Goal: Use online tool/utility: Utilize a website feature to perform a specific function

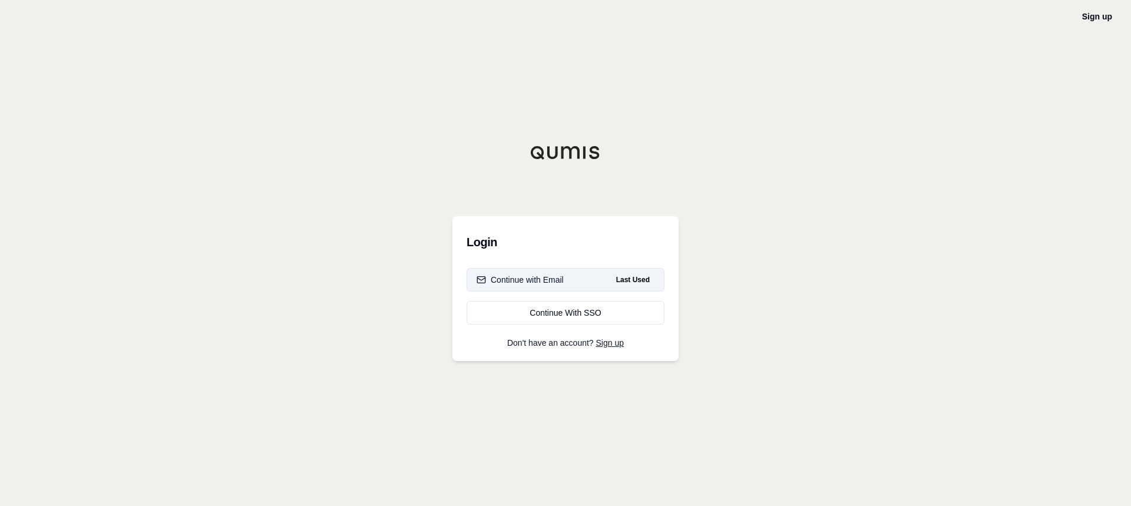
click at [552, 277] on div "Continue with Email" at bounding box center [520, 280] width 87 height 12
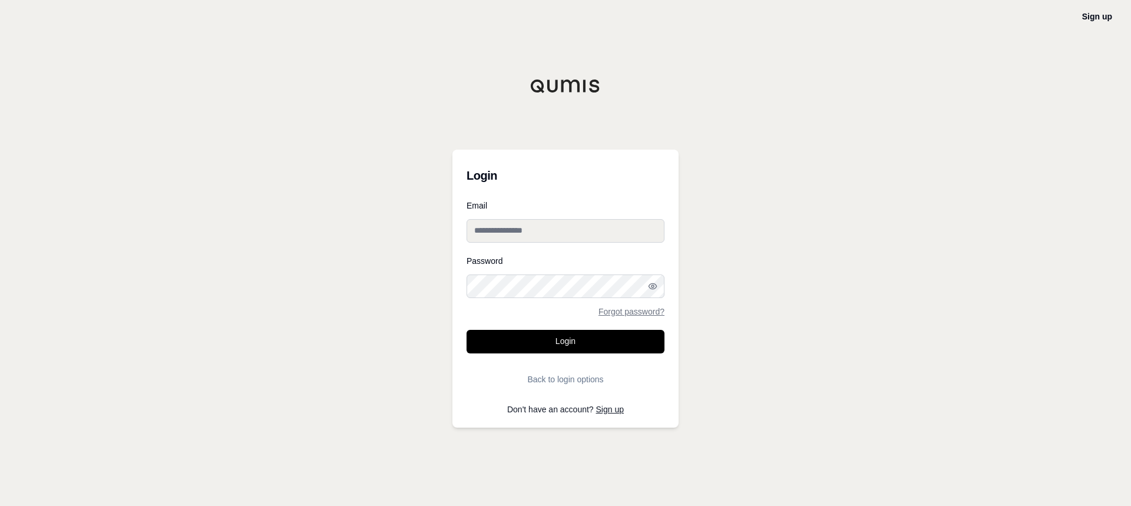
type input "**********"
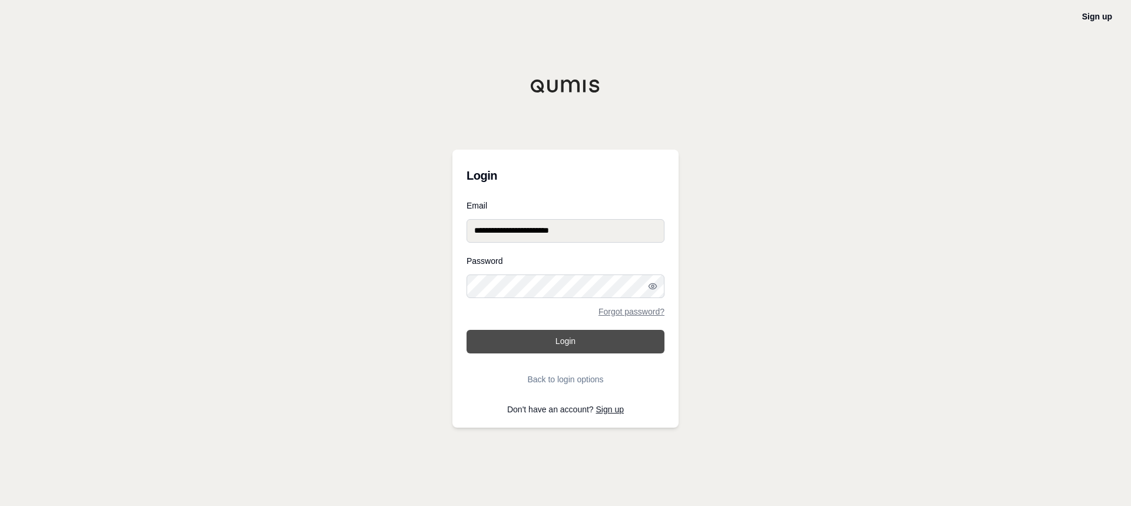
click at [573, 343] on button "Login" at bounding box center [566, 342] width 198 height 24
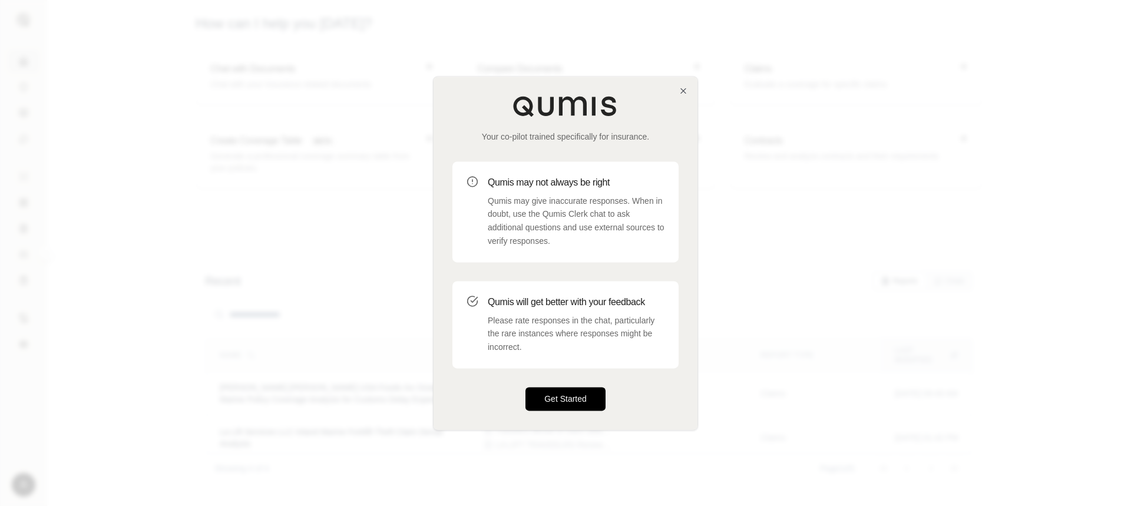
click at [566, 399] on button "Get Started" at bounding box center [566, 399] width 80 height 24
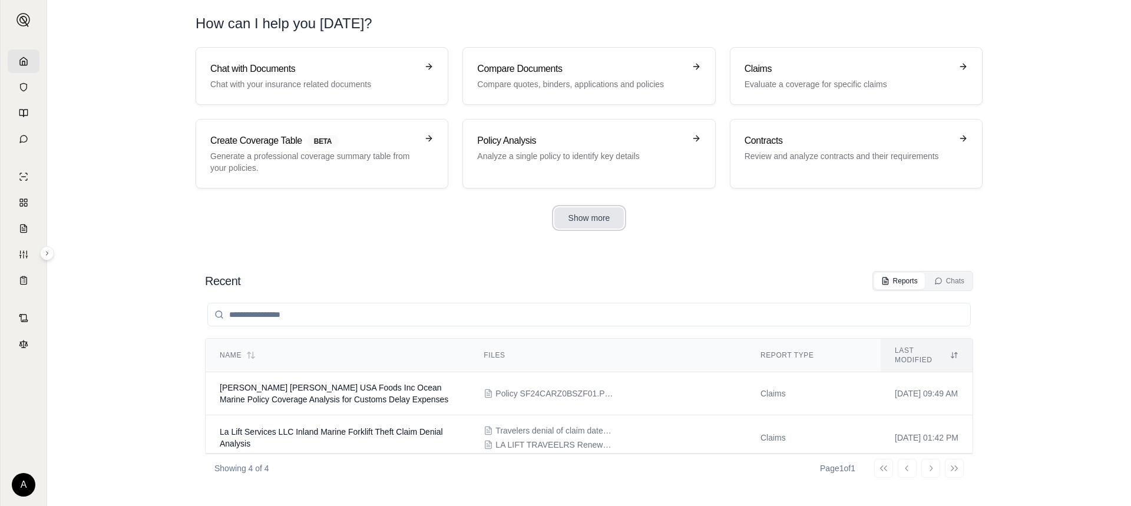
click at [601, 219] on button "Show more" at bounding box center [589, 217] width 70 height 21
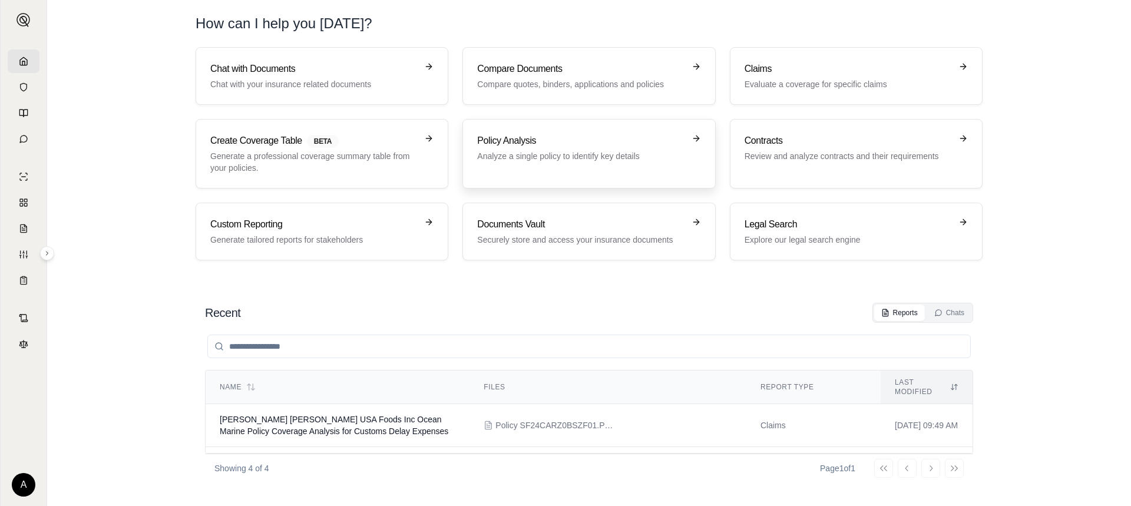
click at [622, 156] on p "Analyze a single policy to identify key details" at bounding box center [580, 156] width 207 height 12
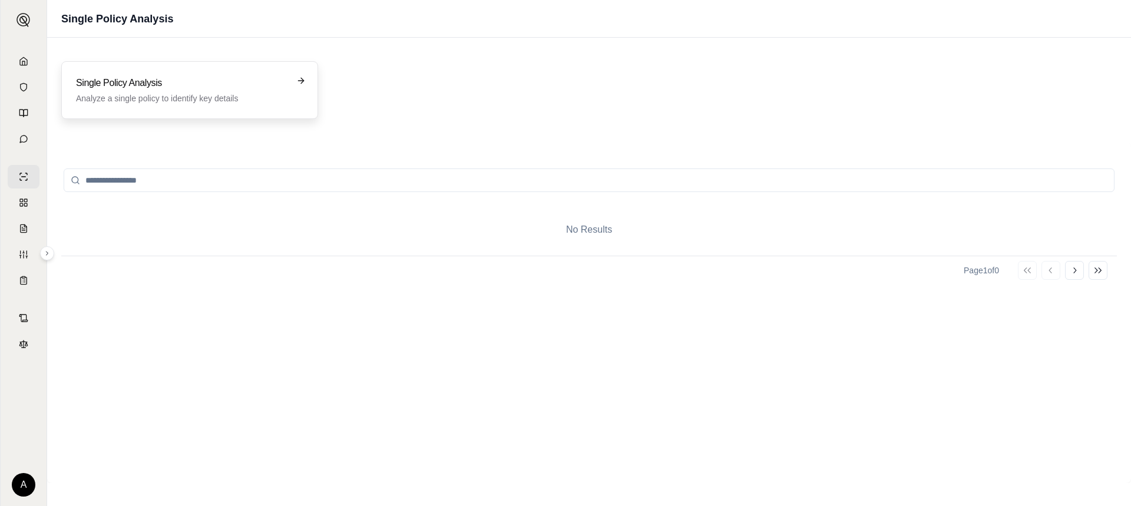
click at [301, 81] on icon at bounding box center [300, 80] width 9 height 9
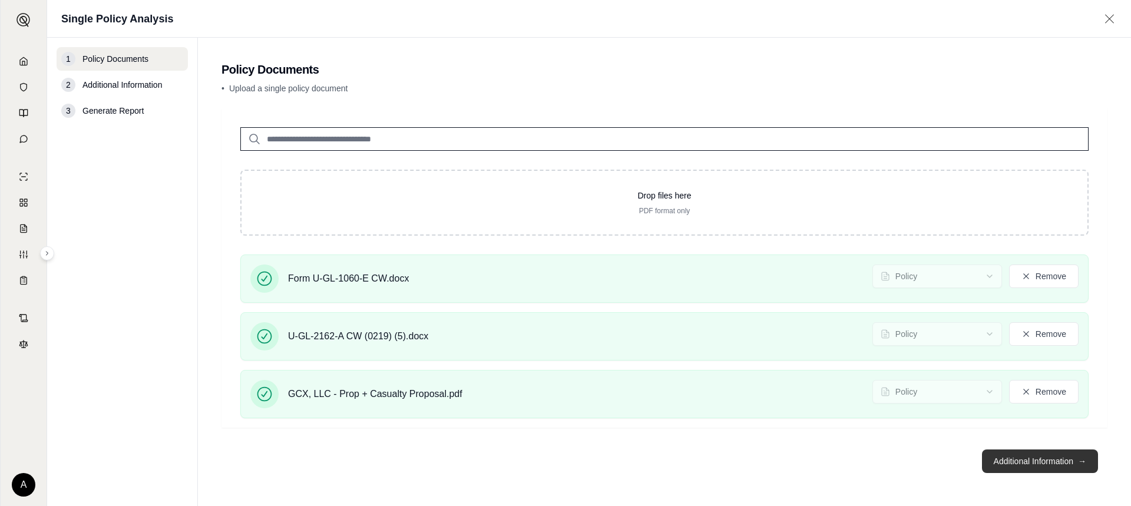
click at [1033, 455] on button "Additional Information →" at bounding box center [1040, 462] width 116 height 24
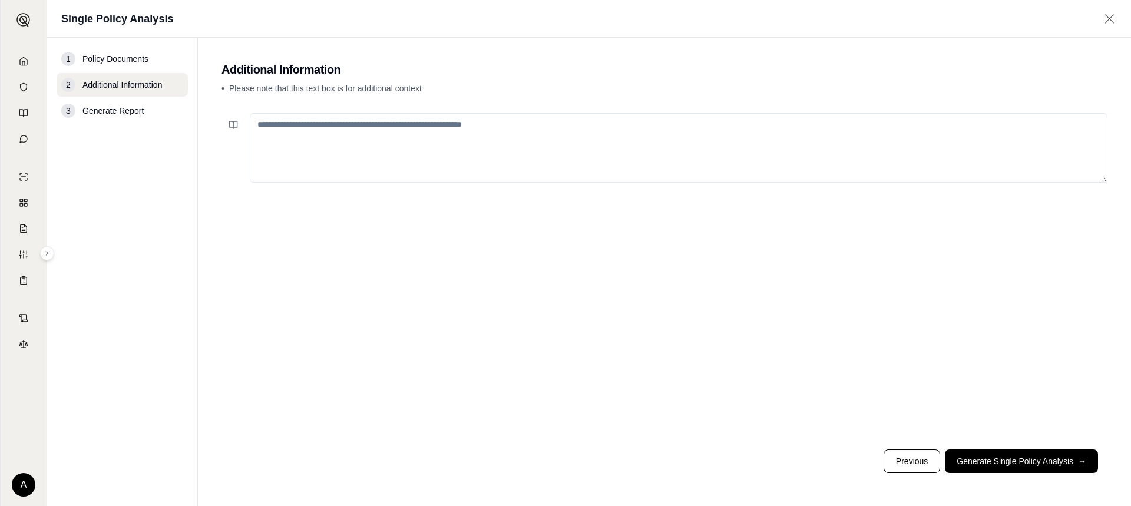
click at [323, 138] on textarea at bounding box center [679, 148] width 858 height 70
paste textarea "**********"
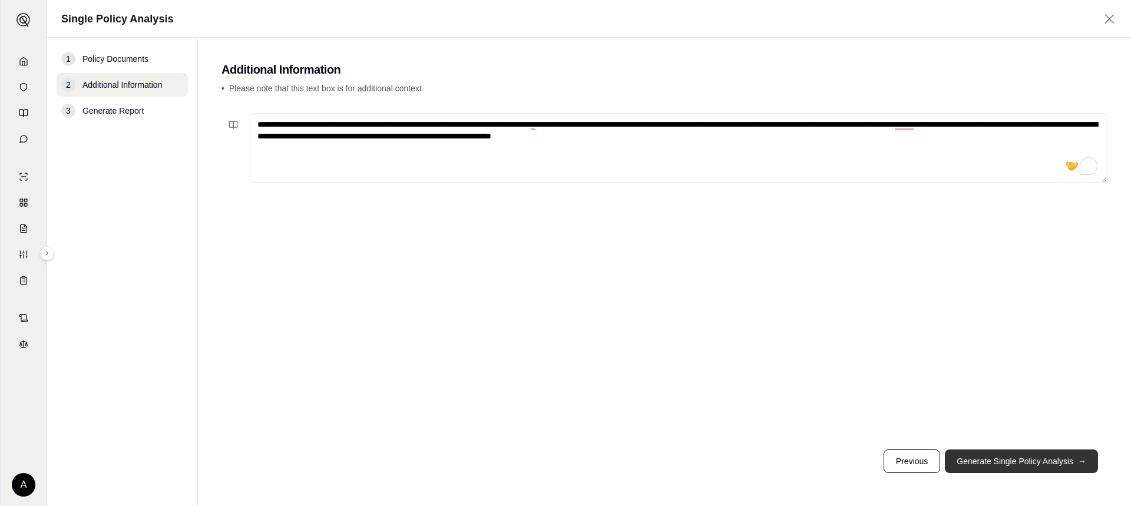
type textarea "**********"
click at [1017, 462] on button "Generate Single Policy Analysis →" at bounding box center [1021, 462] width 153 height 24
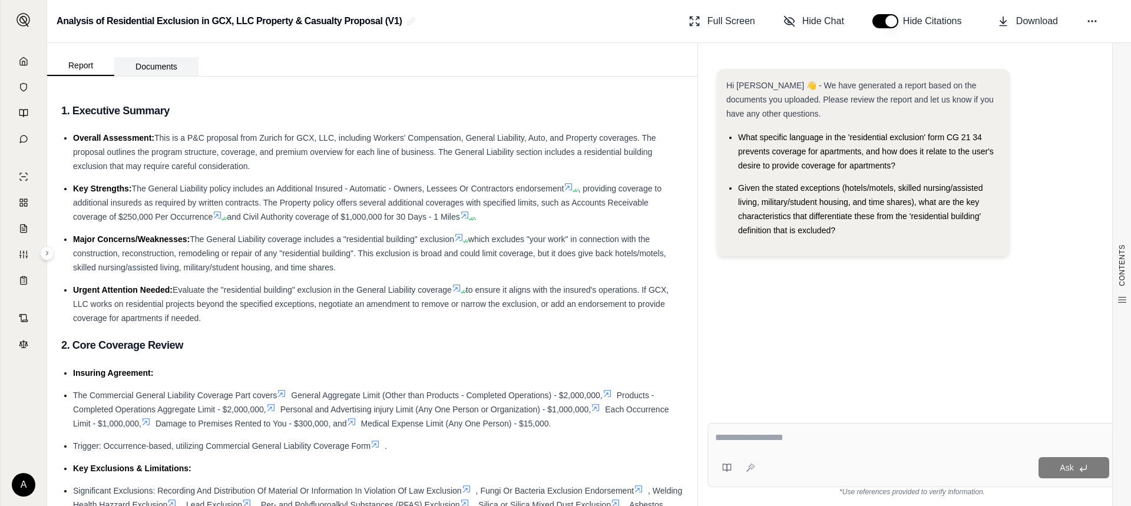
click at [161, 68] on button "Documents" at bounding box center [156, 66] width 84 height 19
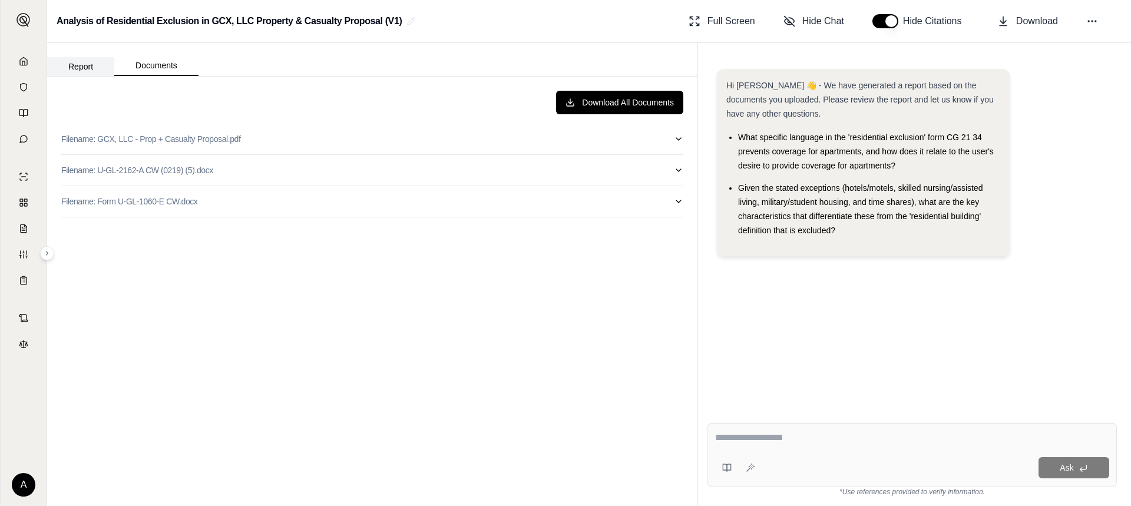
click at [76, 65] on button "Report" at bounding box center [80, 66] width 67 height 19
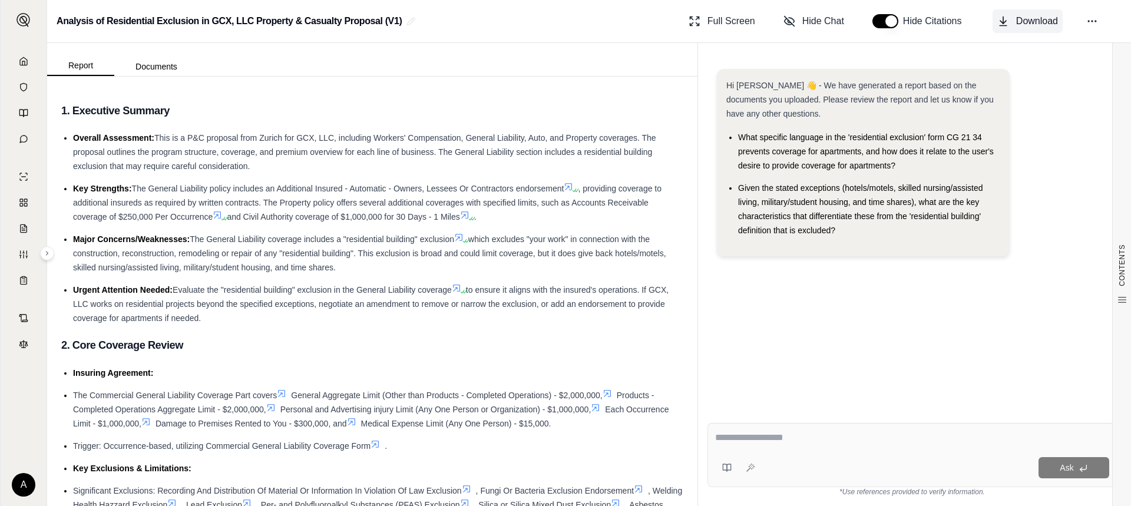
click at [1003, 23] on icon at bounding box center [1003, 22] width 6 height 3
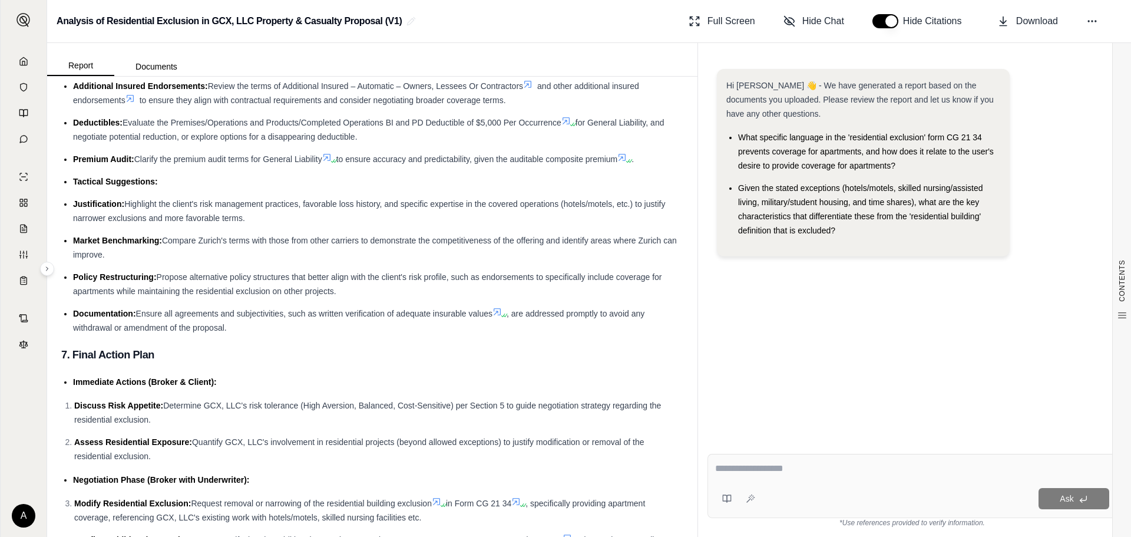
scroll to position [2856, 0]
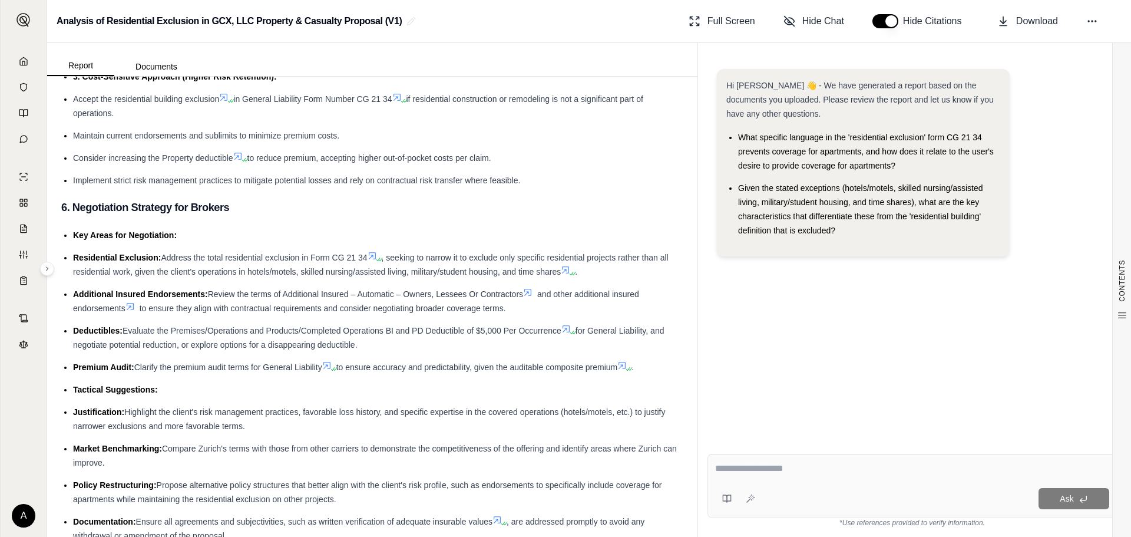
click at [473, 257] on span ", seeking to narrow it to exclude only specific residential projects rather tha…" at bounding box center [371, 265] width 596 height 24
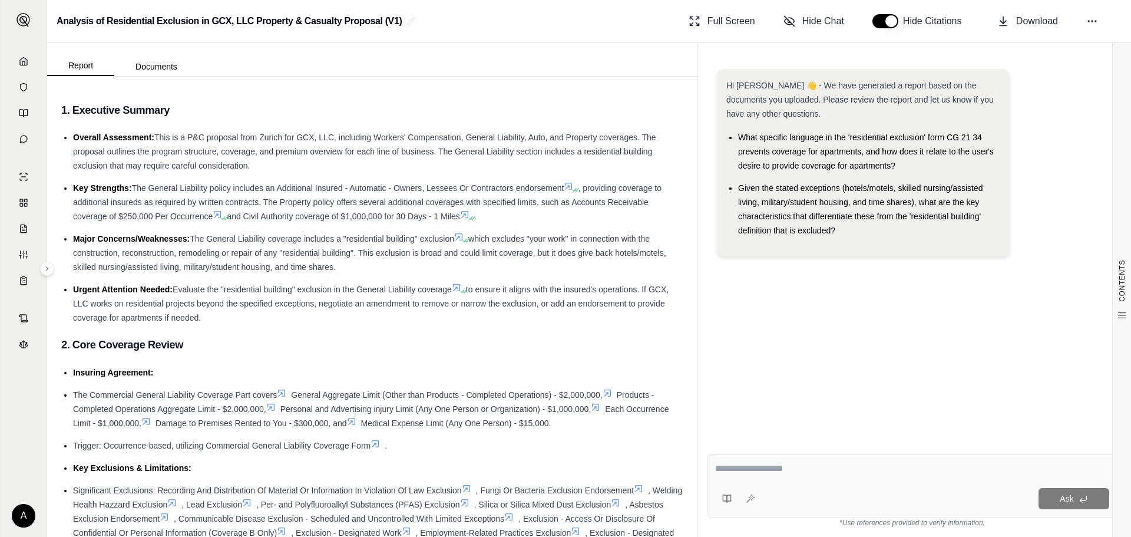
scroll to position [0, 0]
click at [745, 470] on textarea at bounding box center [912, 468] width 394 height 14
type textarea "**********"
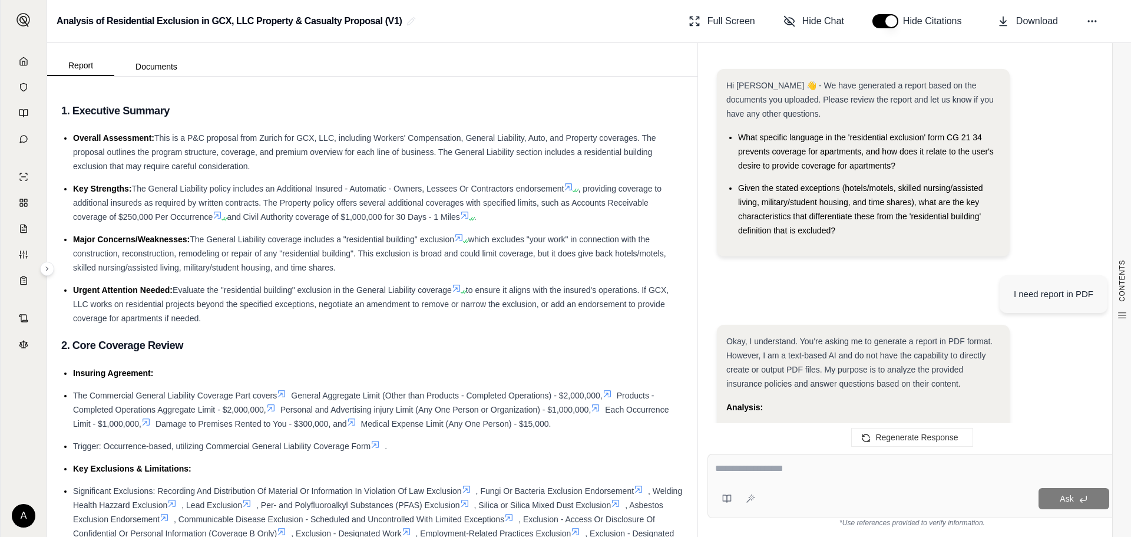
scroll to position [234, 0]
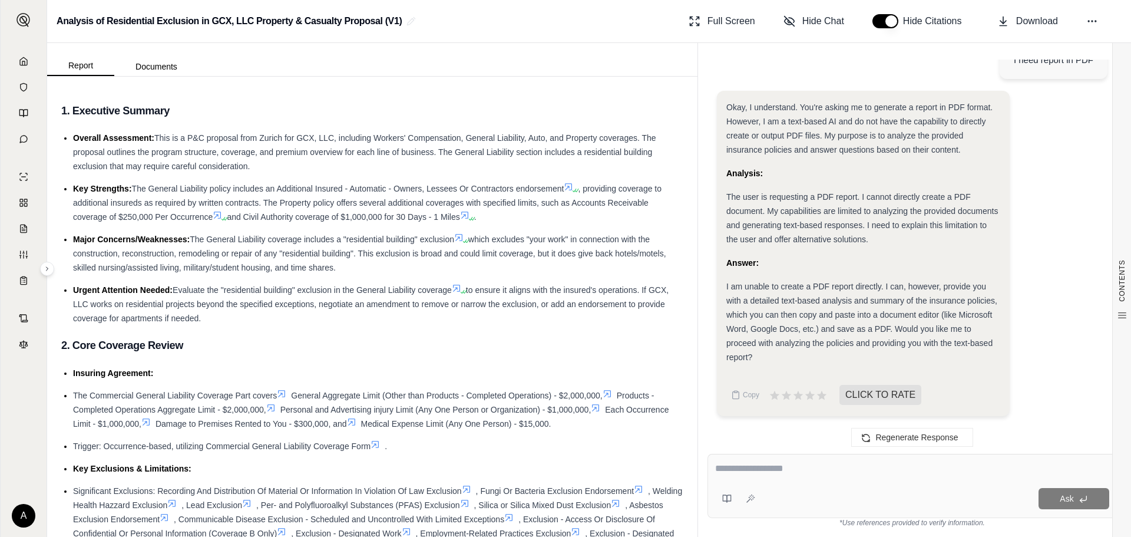
click at [402, 243] on span "The General Liability coverage includes a "residential building" exclusion" at bounding box center [322, 238] width 265 height 9
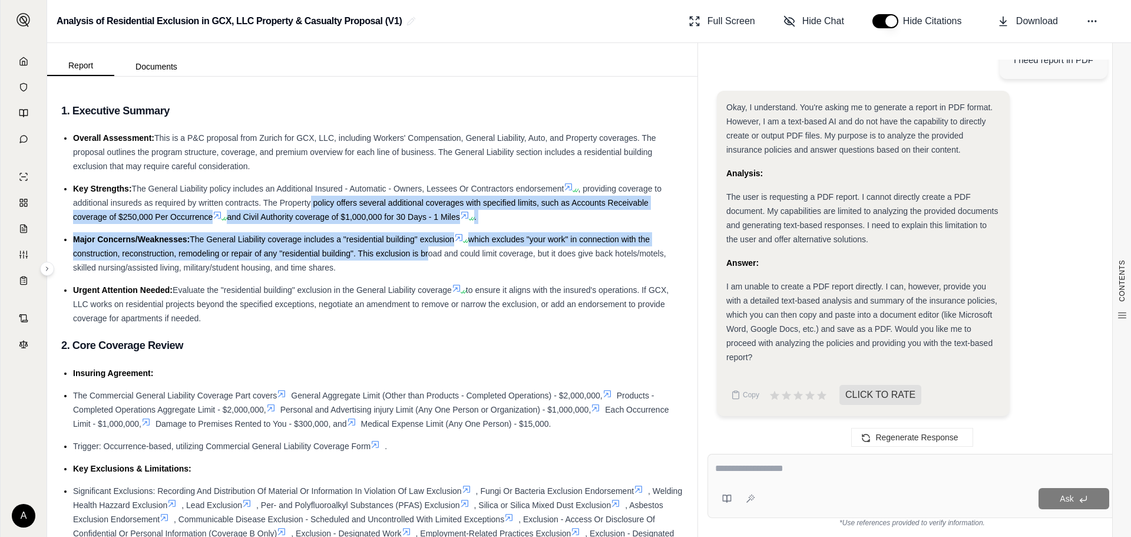
drag, startPoint x: 311, startPoint y: 199, endPoint x: 424, endPoint y: 255, distance: 126.2
click at [424, 255] on ul "Overall Assessment: This is a P&C proposal from Zurich for GCX, LLC, including …" at bounding box center [372, 228] width 622 height 194
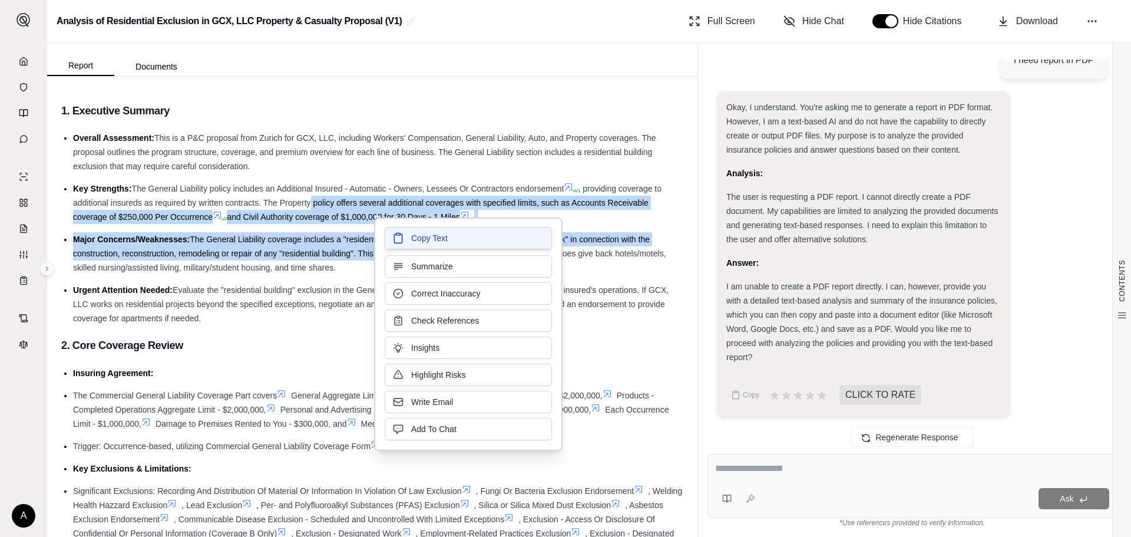
click at [424, 249] on button "Copy Text" at bounding box center [468, 238] width 167 height 22
